Goal: Task Accomplishment & Management: Complete application form

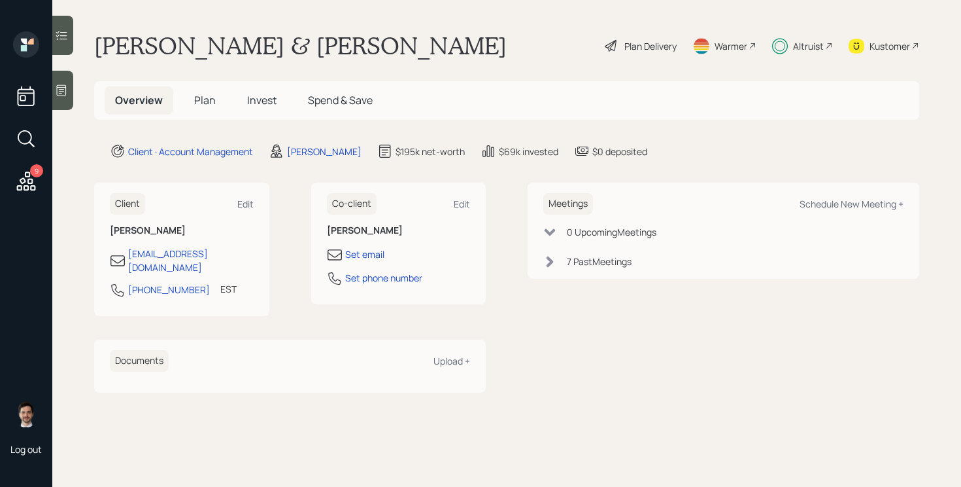
click at [260, 97] on span "Invest" at bounding box center [261, 100] width 29 height 14
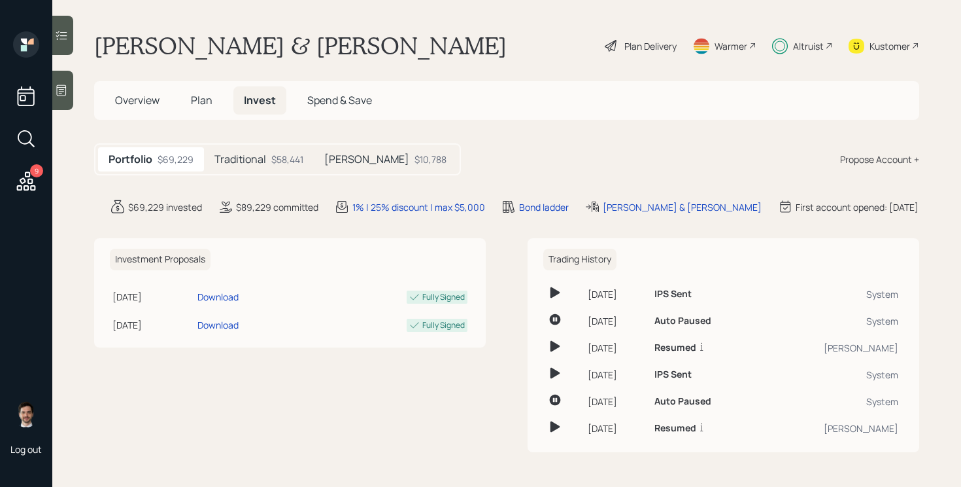
click at [256, 165] on h5 "Traditional" at bounding box center [241, 159] width 52 height 12
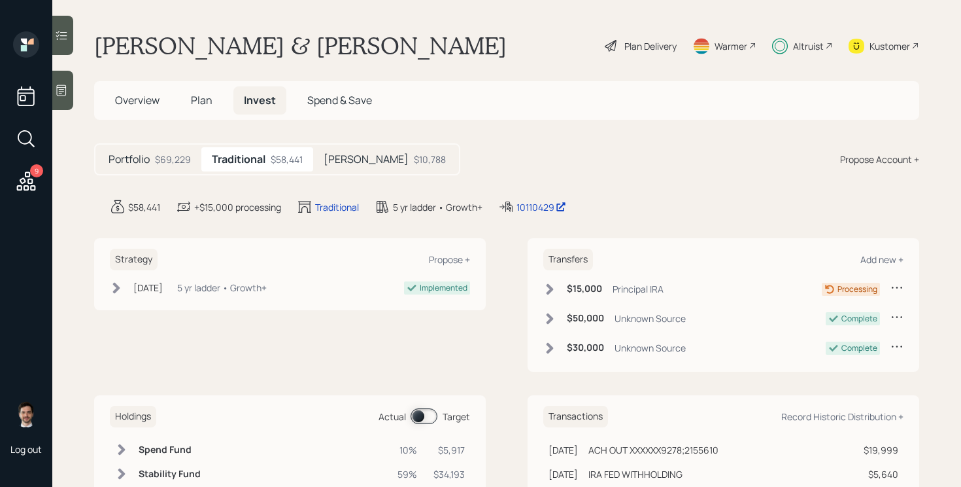
click at [551, 283] on icon at bounding box center [549, 289] width 13 height 13
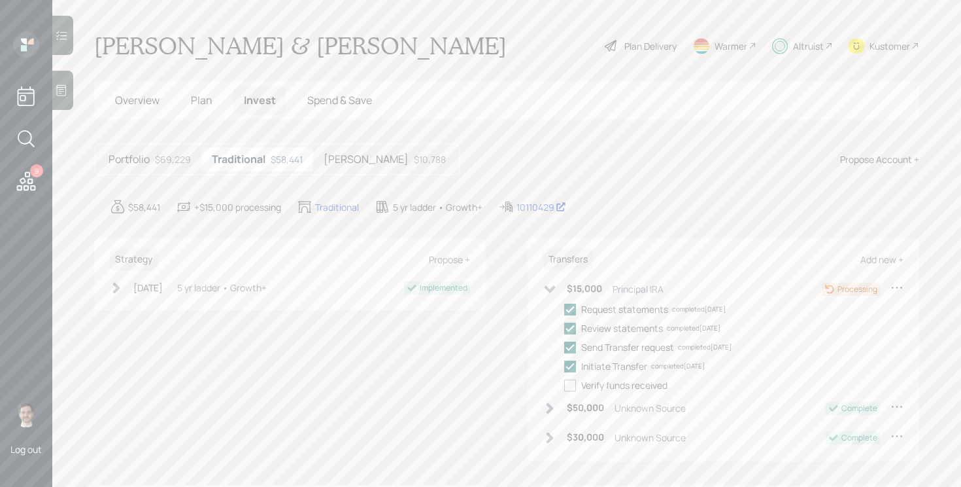
click at [29, 181] on icon at bounding box center [26, 181] width 24 height 24
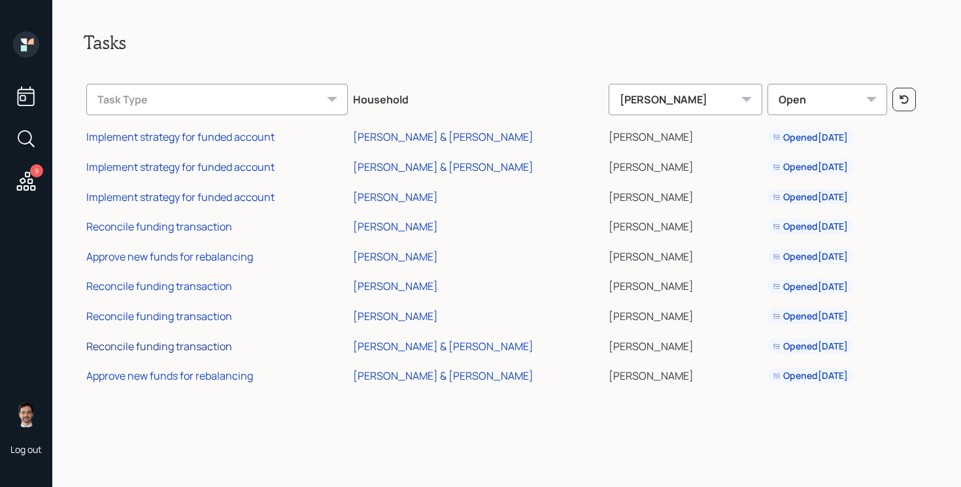
click at [171, 348] on div "Reconcile funding transaction" at bounding box center [159, 346] width 146 height 14
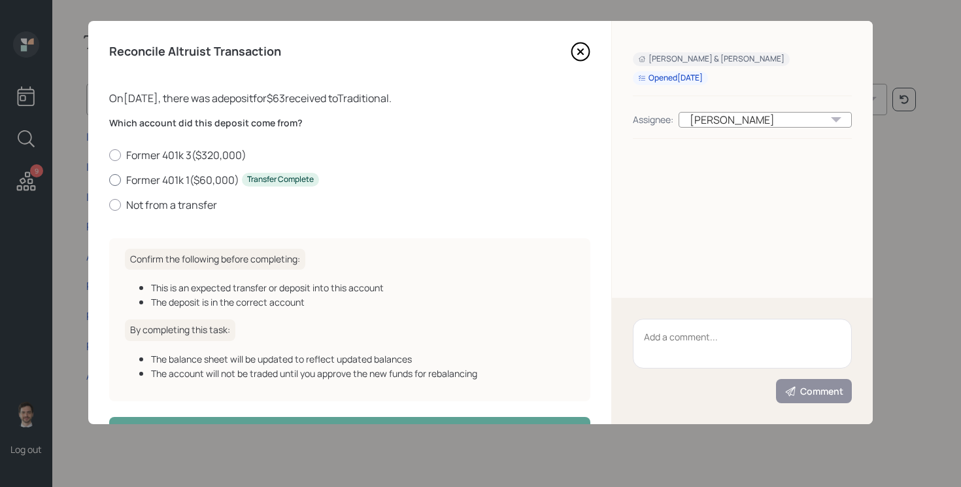
click at [201, 180] on label "Former 401k 1 ( $60,000 ) Transfer Complete" at bounding box center [349, 180] width 481 height 14
click at [109, 180] on input "Former 401k 1 ( $60,000 ) Transfer Complete" at bounding box center [109, 179] width 1 height 1
radio input "true"
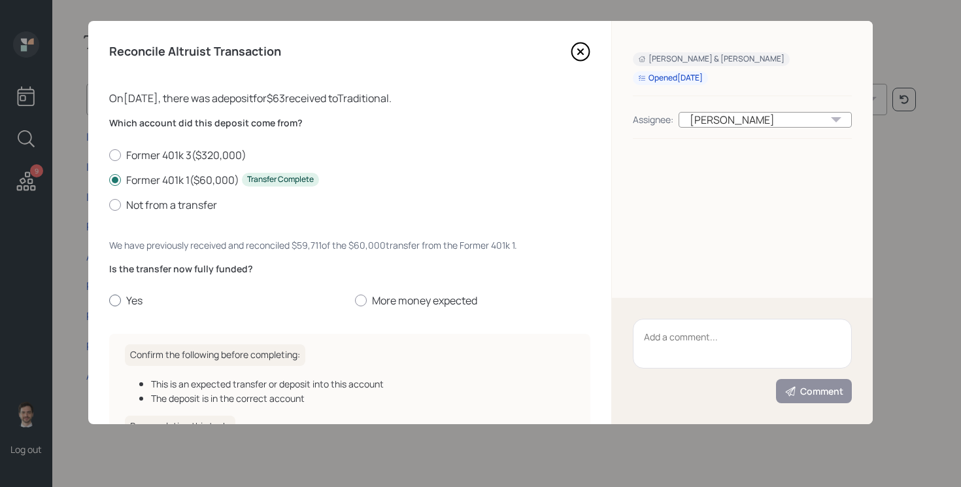
click at [128, 302] on label "Yes" at bounding box center [226, 300] width 235 height 14
click at [109, 301] on input "Yes" at bounding box center [109, 300] width 1 height 1
radio input "true"
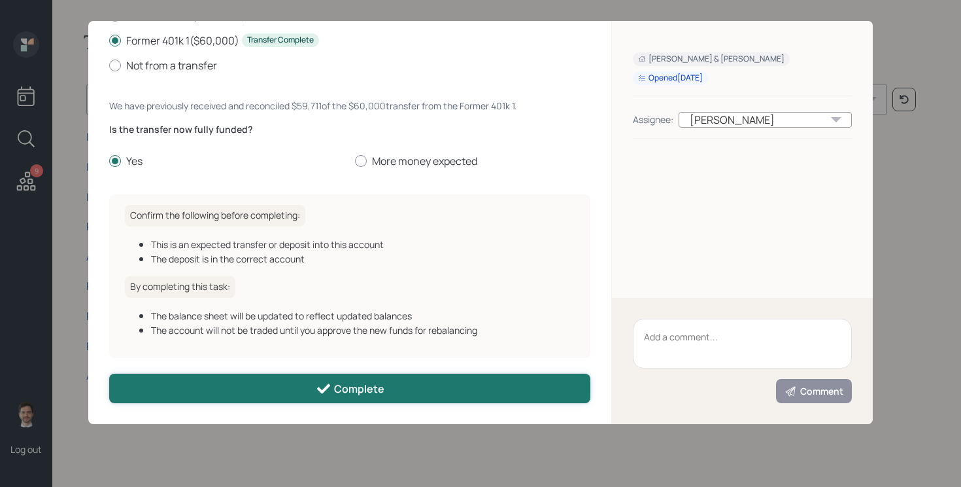
click at [240, 388] on button "Complete" at bounding box center [349, 387] width 481 height 29
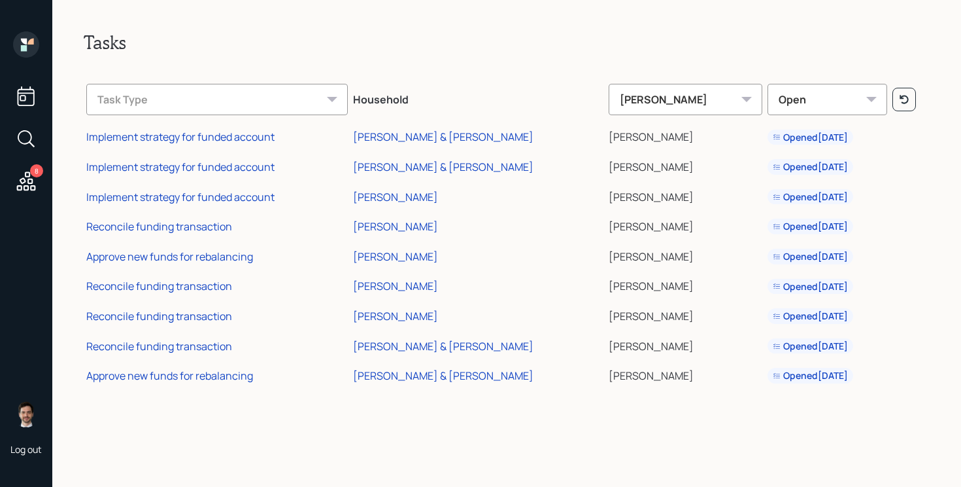
click at [22, 179] on icon at bounding box center [26, 180] width 19 height 19
click at [207, 315] on div "Reconcile funding transaction" at bounding box center [159, 316] width 146 height 14
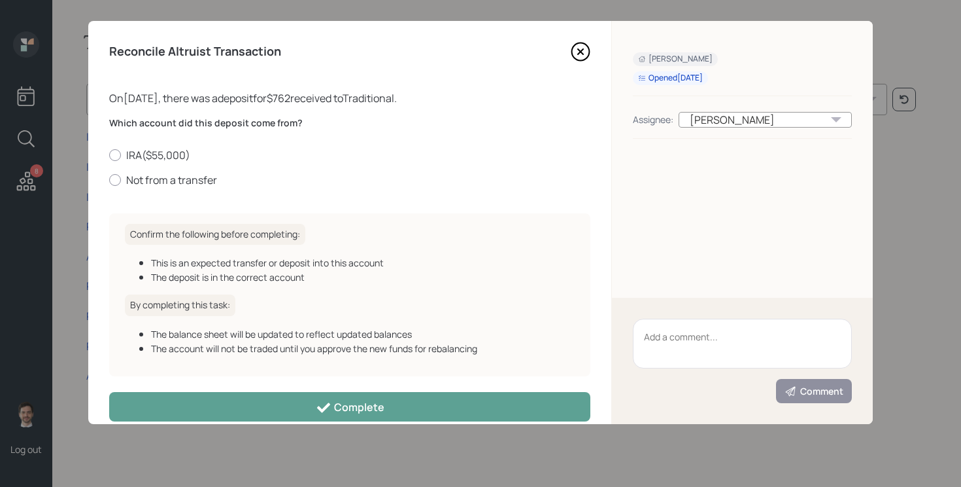
click at [580, 52] on icon at bounding box center [580, 51] width 5 height 5
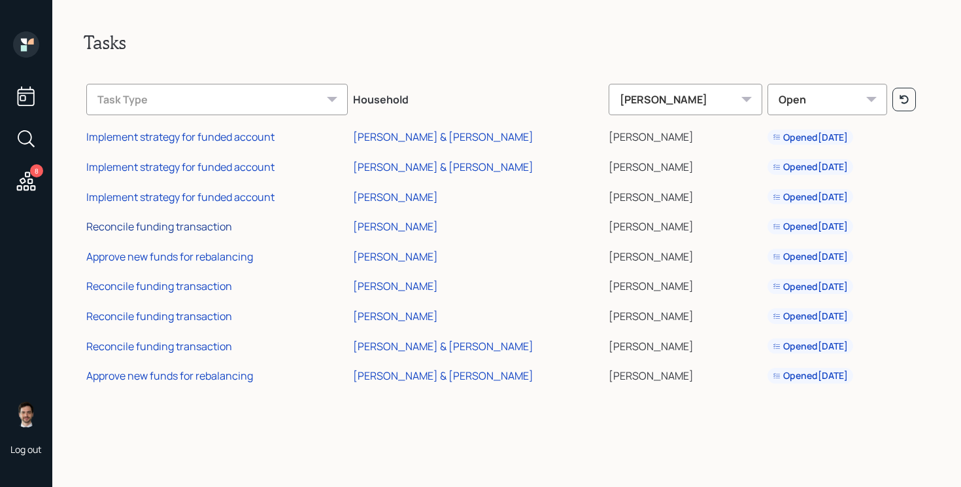
click at [176, 226] on div "Reconcile funding transaction" at bounding box center [159, 226] width 146 height 14
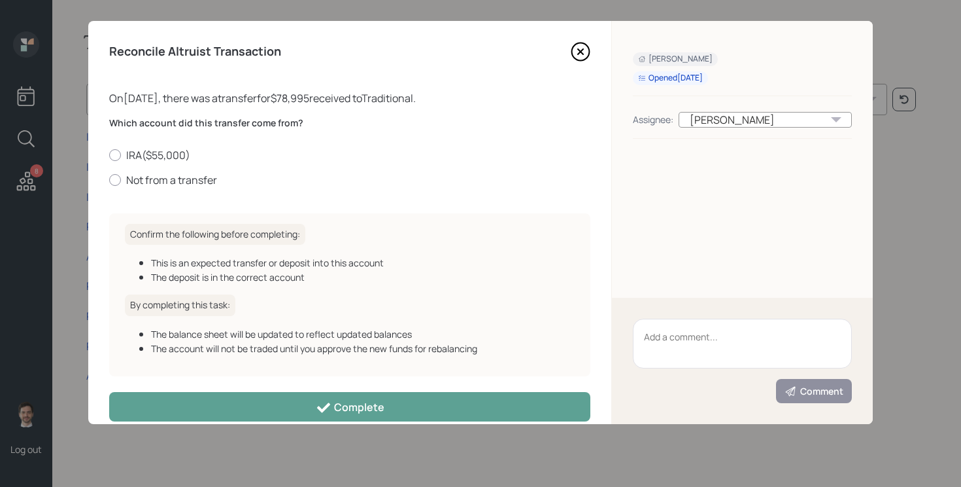
click at [585, 46] on icon at bounding box center [581, 52] width 20 height 20
